Goal: Task Accomplishment & Management: Manage account settings

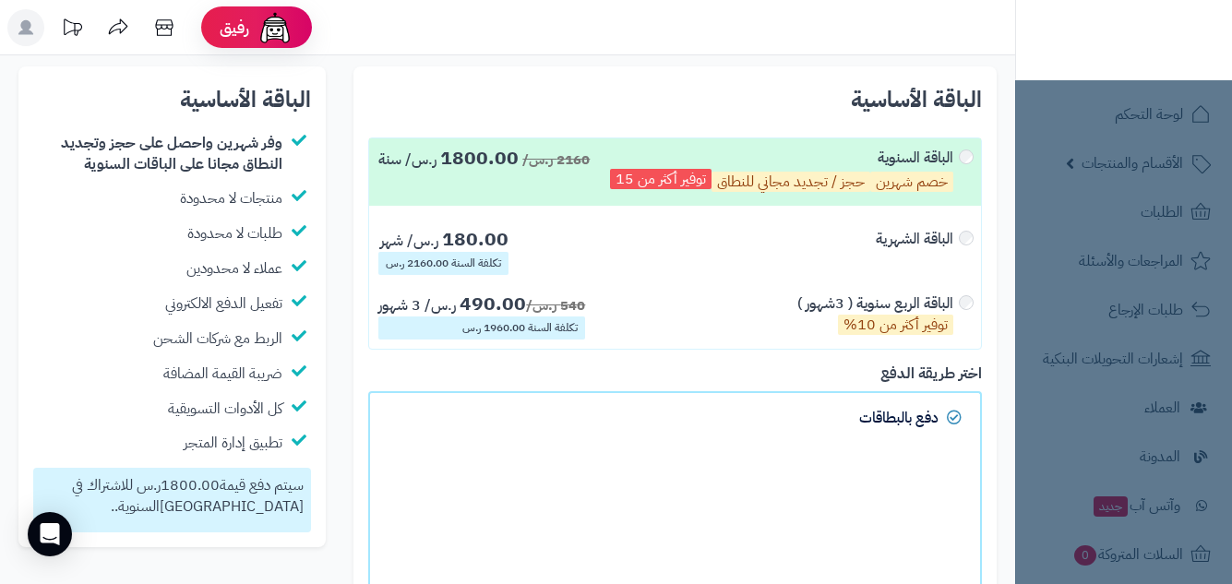
click at [426, 52] on header "رفيق ! الطلبات معالجة مكتمل إرجاع المنتجات العملاء المتواجدون الان 3340 عملاء م…" at bounding box center [616, 27] width 1232 height 55
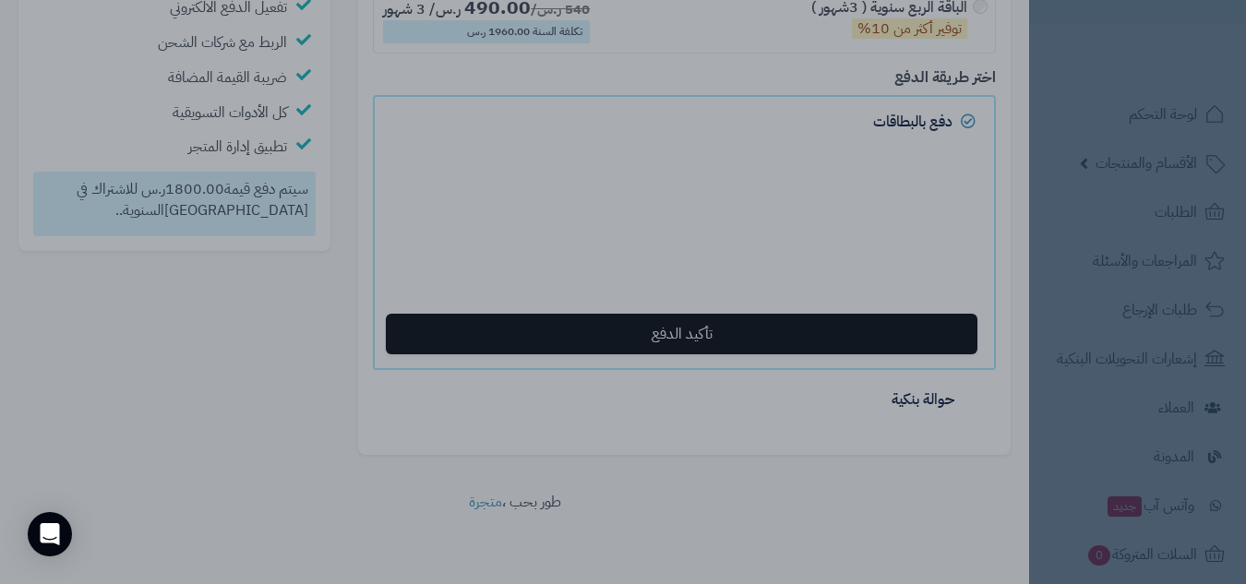
click at [1031, 307] on div at bounding box center [623, 292] width 1246 height 584
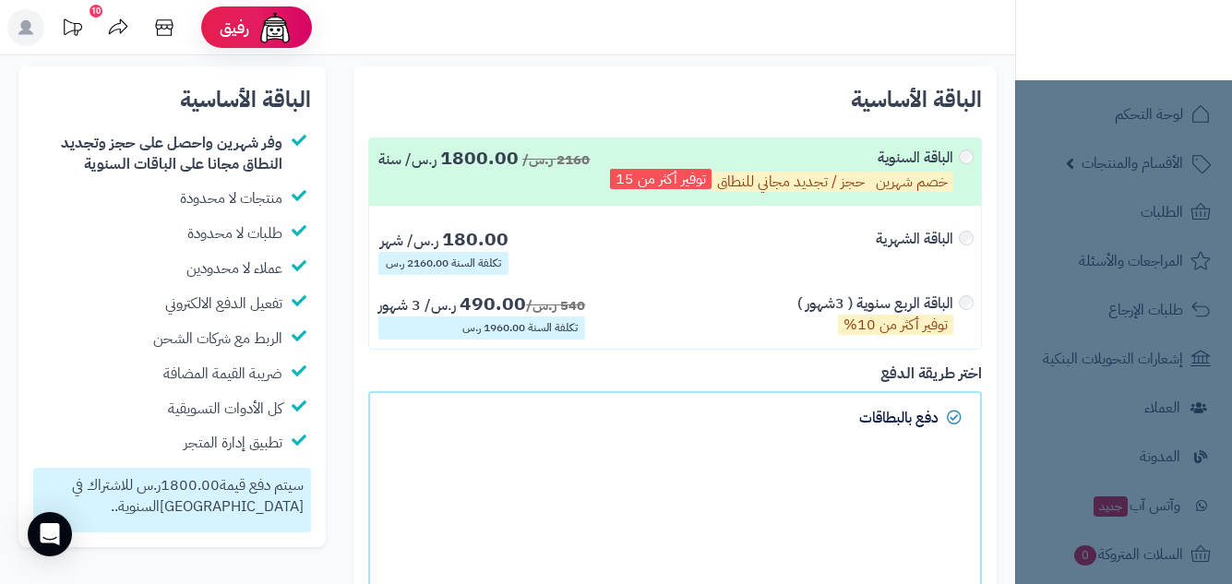
click at [962, 152] on div "الباقة السنوية خصم شهرين حجز / تجديد مجاني للنطاق توفير أكثر من 15" at bounding box center [791, 172] width 362 height 49
click at [93, 13] on div "10" at bounding box center [96, 11] width 13 height 13
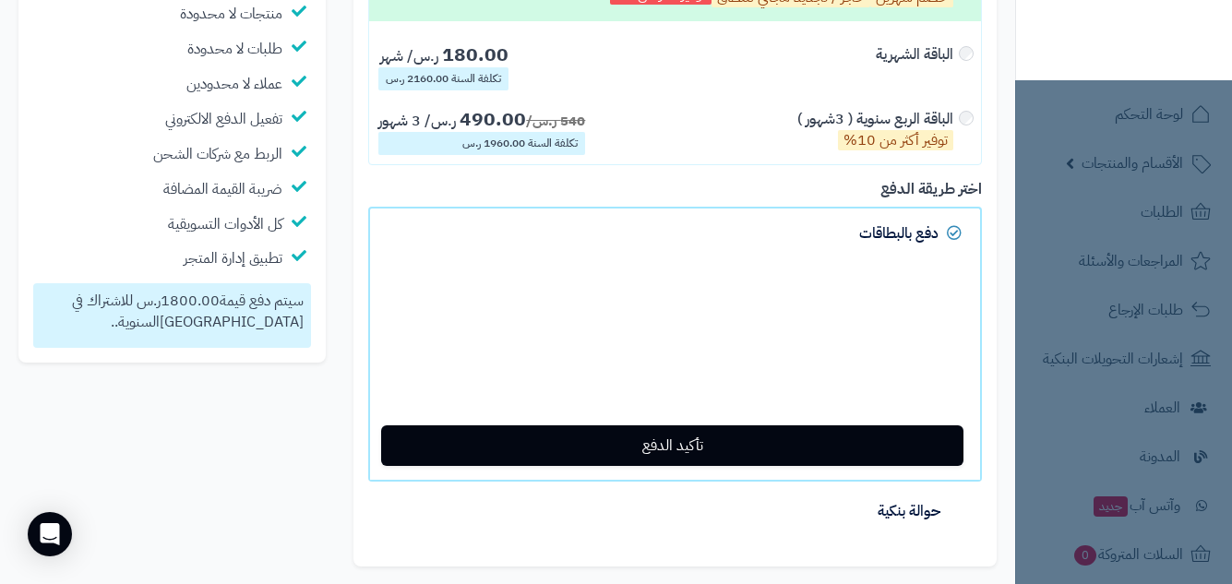
scroll to position [296, 0]
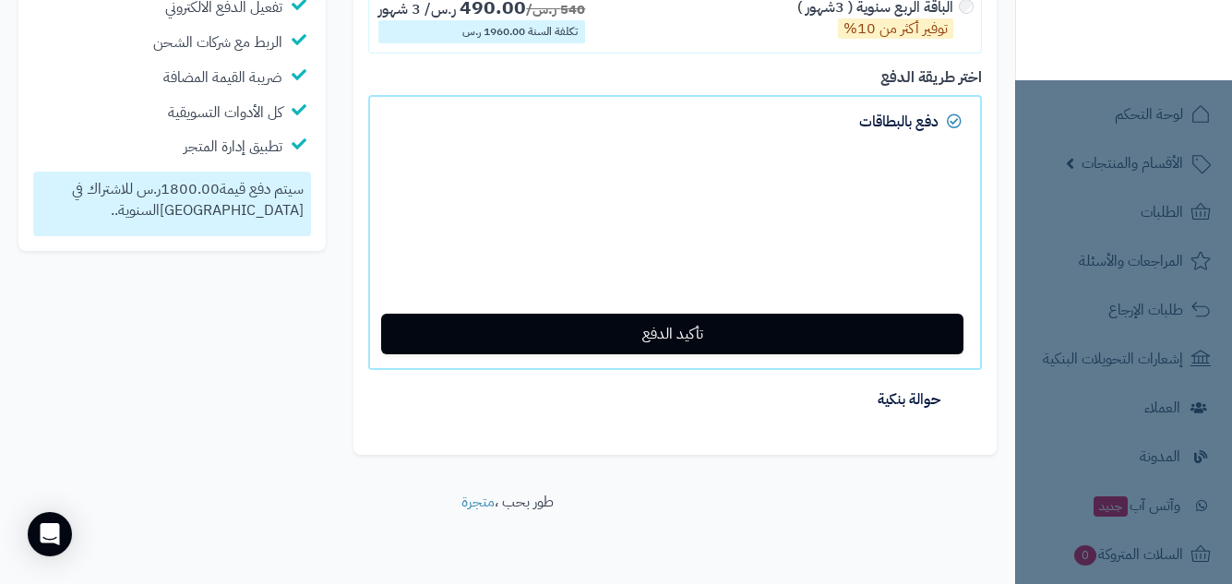
click at [1154, 219] on nav "لوحة التحكم الأقسام والمنتجات المنتجات الأقسام الماركات مواصفات المنتجات مواصفا…" at bounding box center [1123, 315] width 217 height 584
click at [1144, 518] on nav "لوحة التحكم الأقسام والمنتجات المنتجات الأقسام الماركات مواصفات المنتجات مواصفا…" at bounding box center [1123, 315] width 217 height 584
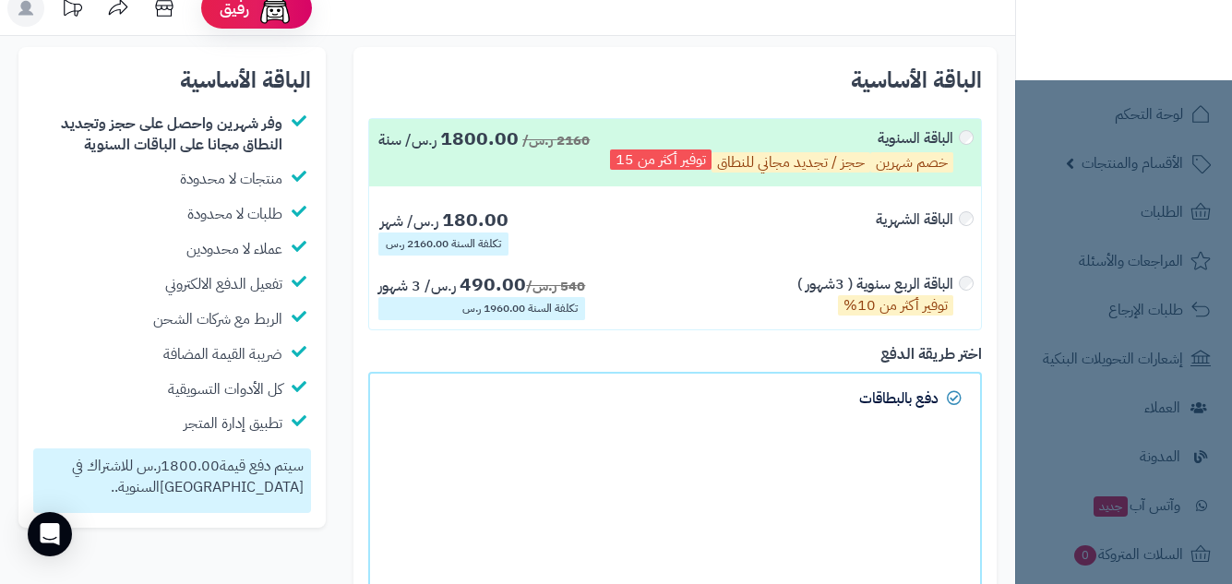
scroll to position [0, 0]
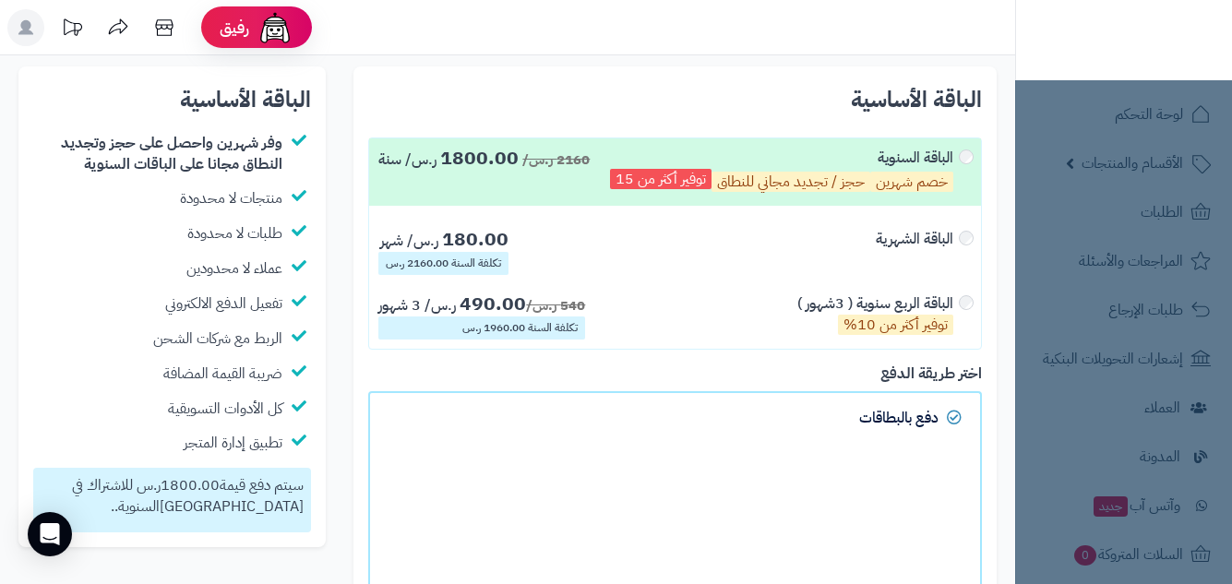
click at [608, 77] on div "الباقة الأساسية يجب اختيار المدة للباقة الأساسية × الباقة السنوية خصم شهرين حجز…" at bounding box center [674, 408] width 643 height 685
click at [1187, 50] on img at bounding box center [1161, 69] width 108 height 39
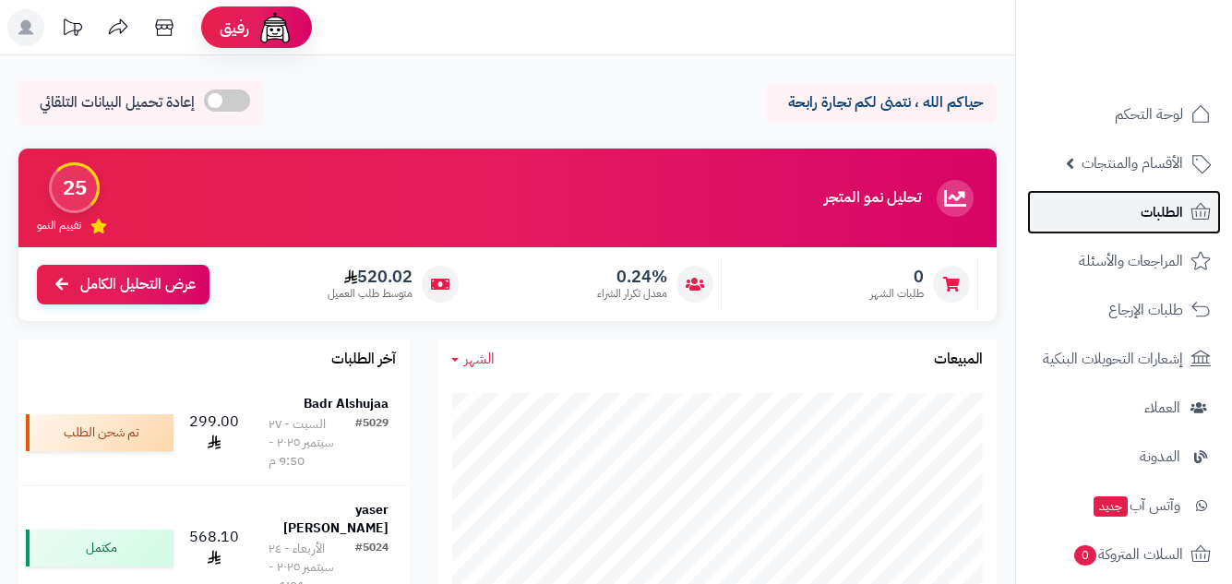
click at [1143, 209] on span "الطلبات" at bounding box center [1162, 212] width 42 height 26
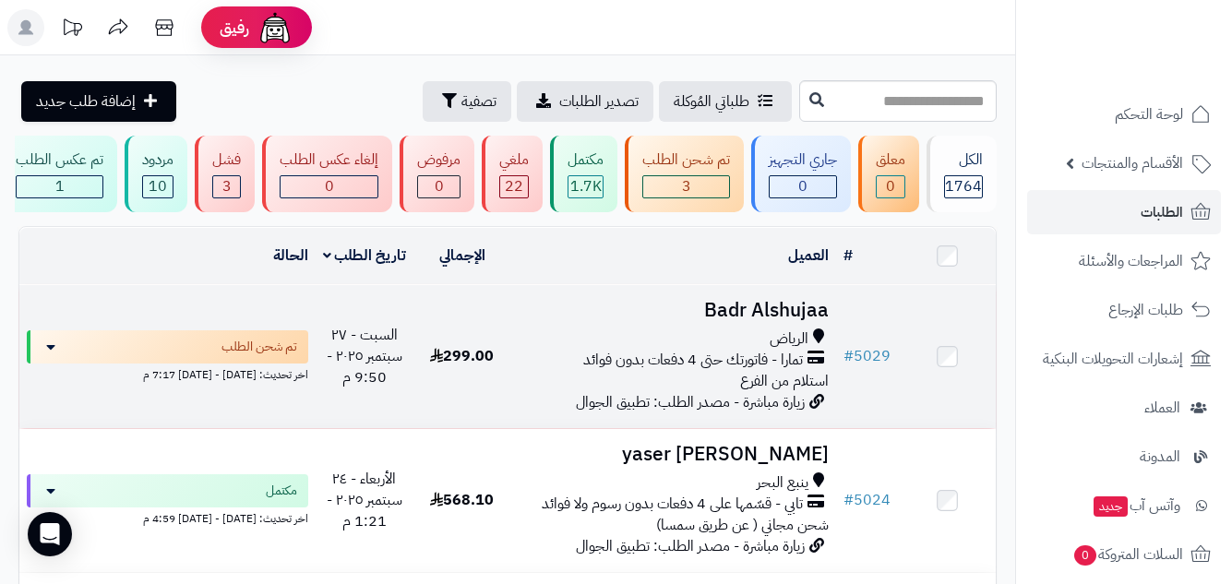
scroll to position [92, 0]
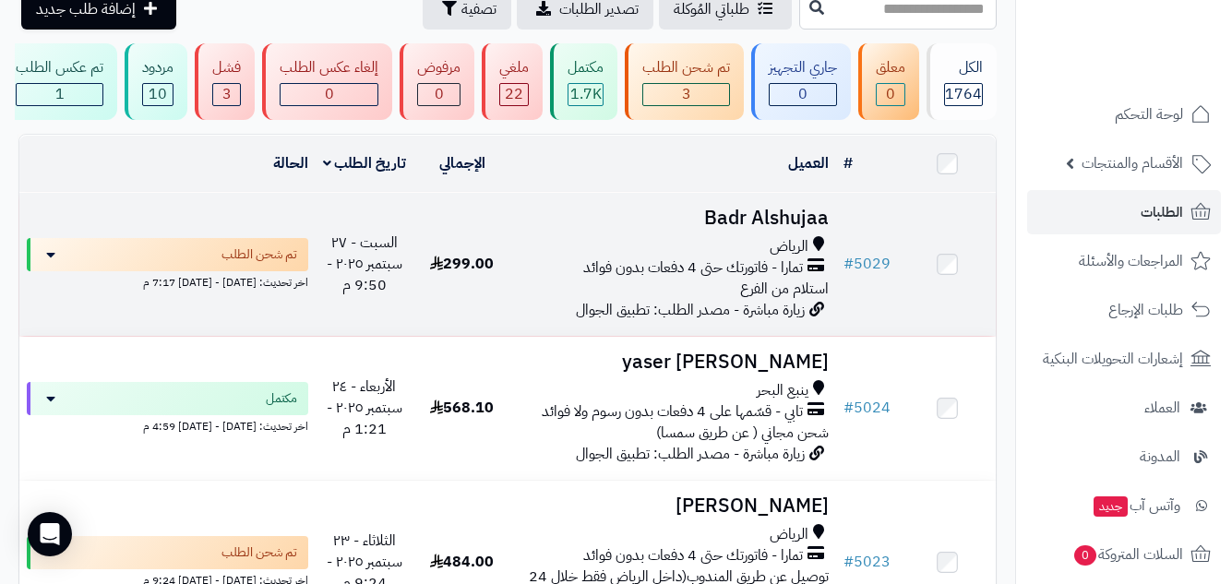
click at [701, 279] on span "تمارا - فاتورتك حتى 4 دفعات بدون فوائد" at bounding box center [693, 267] width 220 height 21
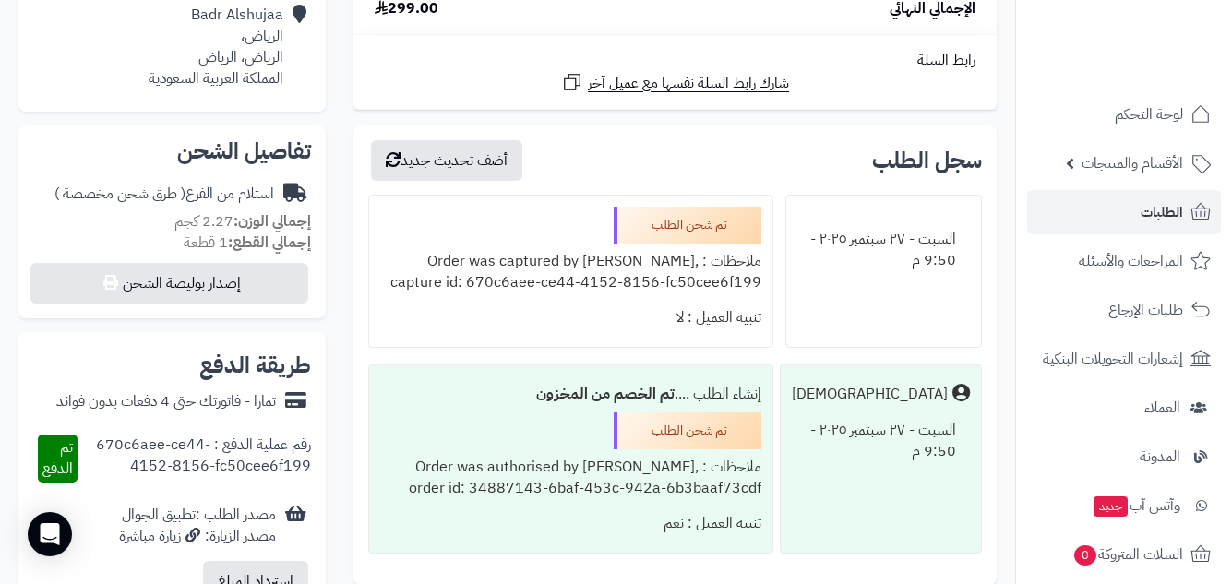
scroll to position [554, 0]
